Goal: Task Accomplishment & Management: Complete application form

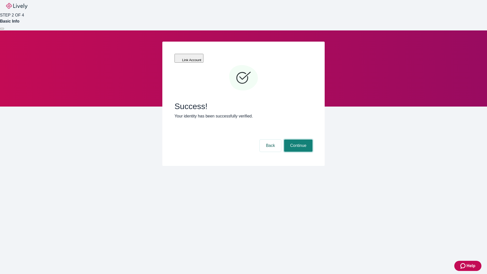
click at [297, 139] on button "Continue" at bounding box center [298, 145] width 28 height 12
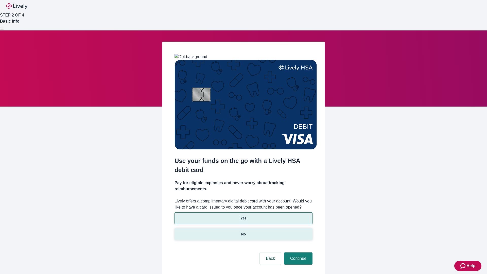
click at [243, 231] on p "No" at bounding box center [243, 233] width 5 height 5
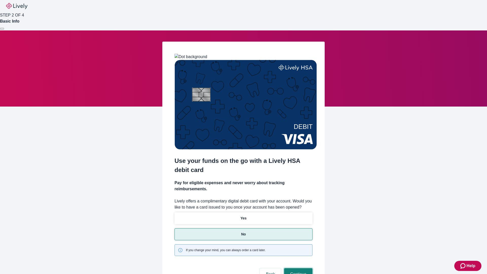
click at [297, 268] on button "Continue" at bounding box center [298, 274] width 28 height 12
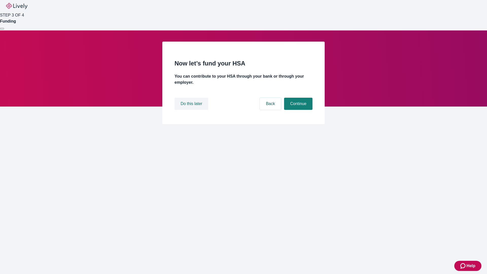
click at [192, 110] on button "Do this later" at bounding box center [191, 104] width 34 height 12
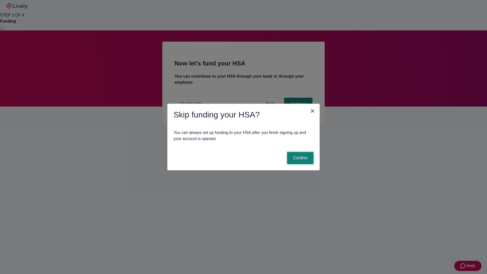
click at [299, 158] on button "Confirm" at bounding box center [300, 158] width 26 height 12
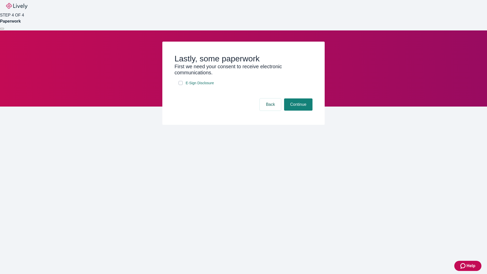
click at [181, 85] on input "E-Sign Disclosure" at bounding box center [180, 83] width 4 height 4
checkbox input "true"
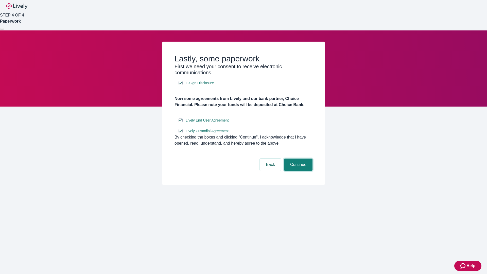
click at [297, 171] on button "Continue" at bounding box center [298, 164] width 28 height 12
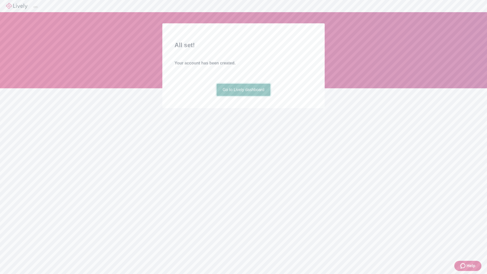
click at [243, 96] on link "Go to Lively dashboard" at bounding box center [244, 90] width 54 height 12
